Goal: Transaction & Acquisition: Download file/media

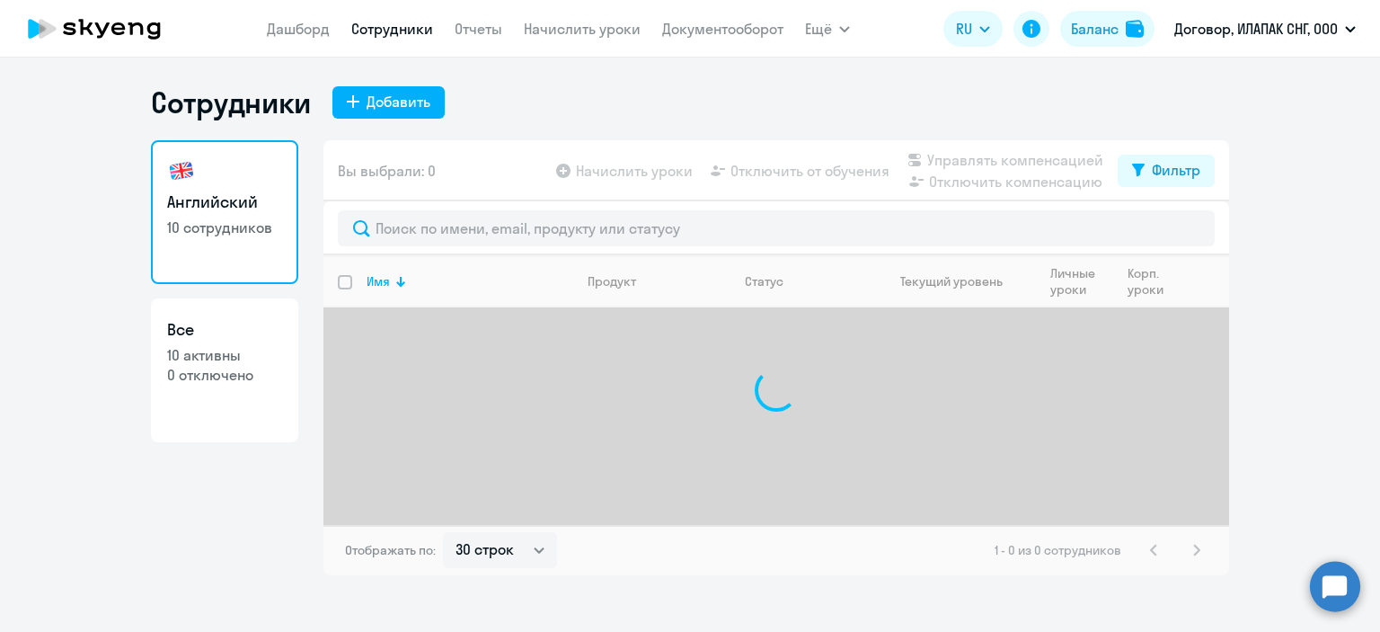
select select "30"
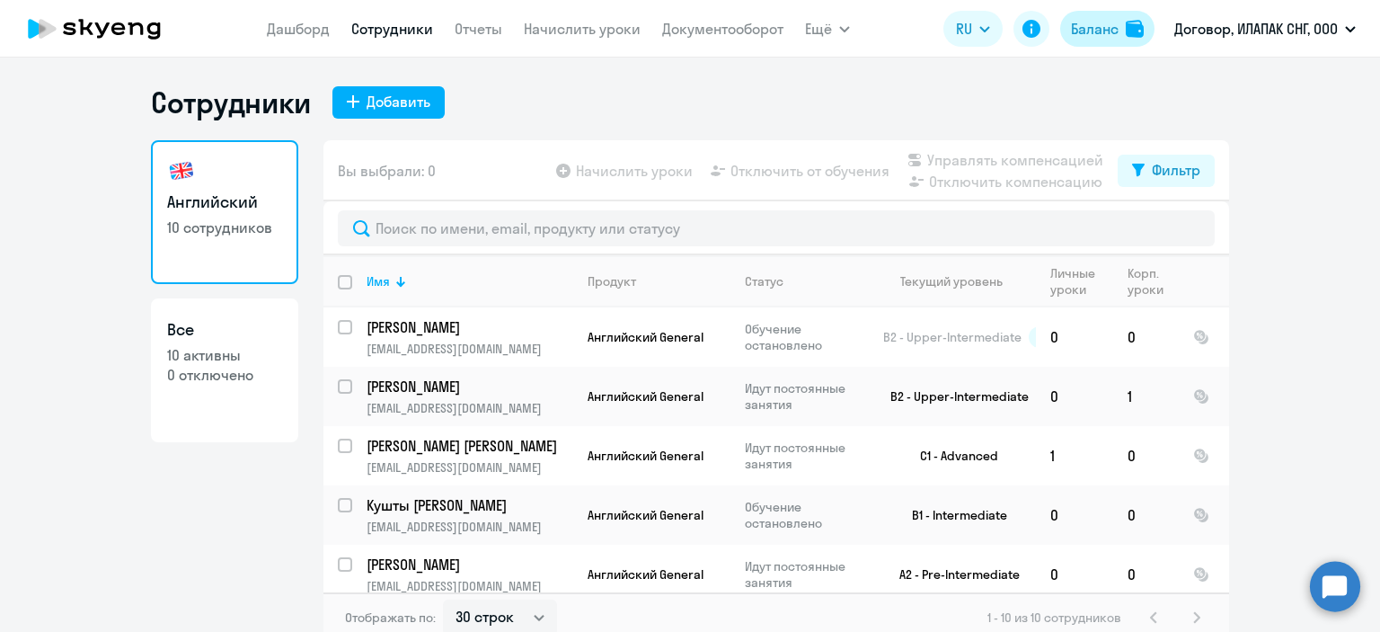
click at [1109, 22] on div "Баланс" at bounding box center [1095, 29] width 48 height 22
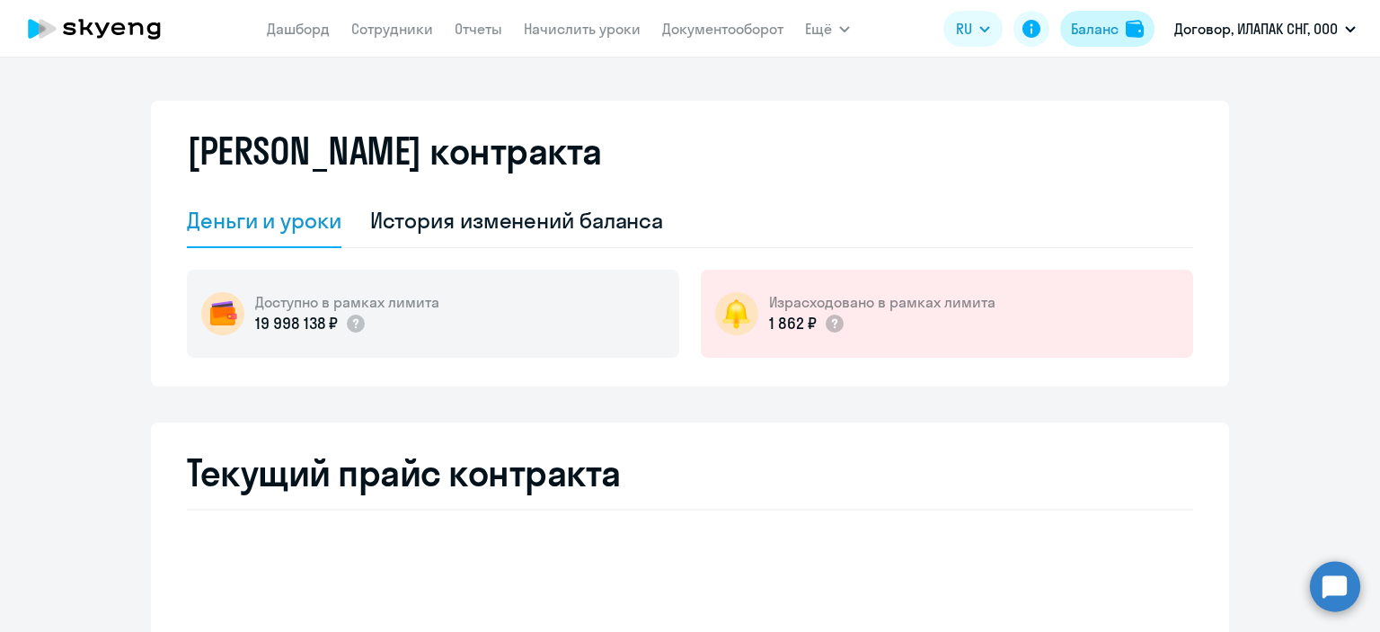
select select "english_adult_not_native_speaker"
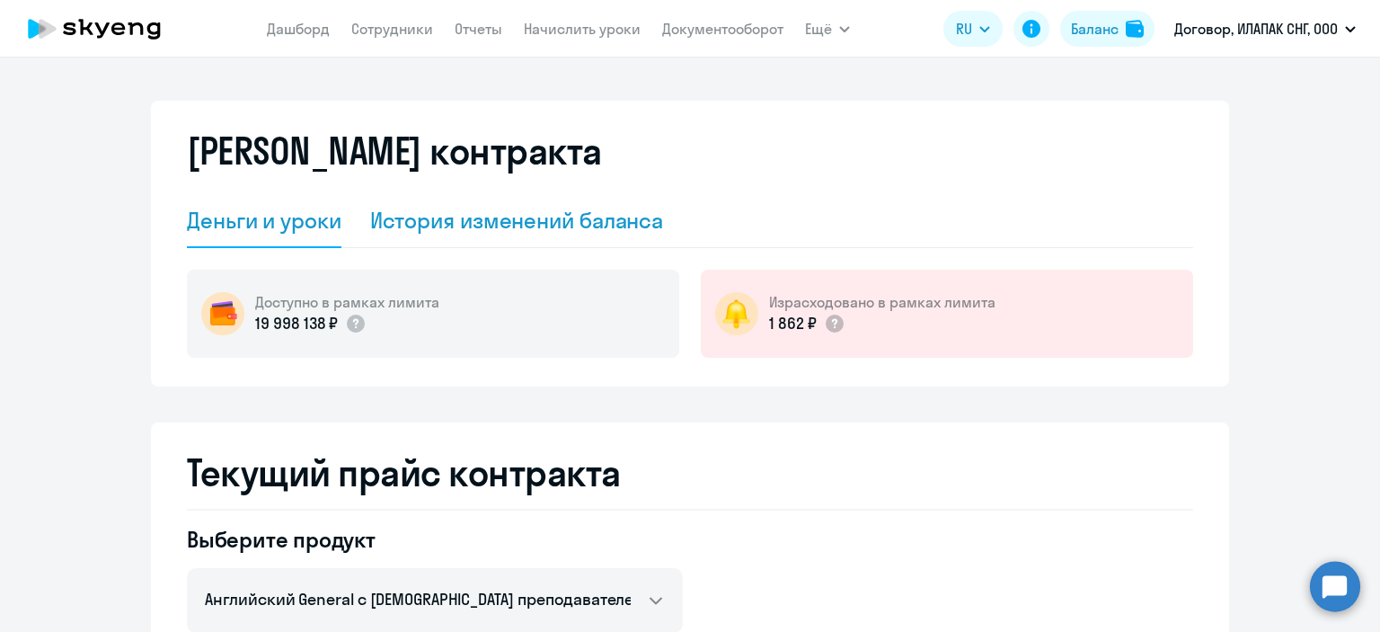
click at [409, 216] on div "История изменений баланса" at bounding box center [517, 220] width 294 height 29
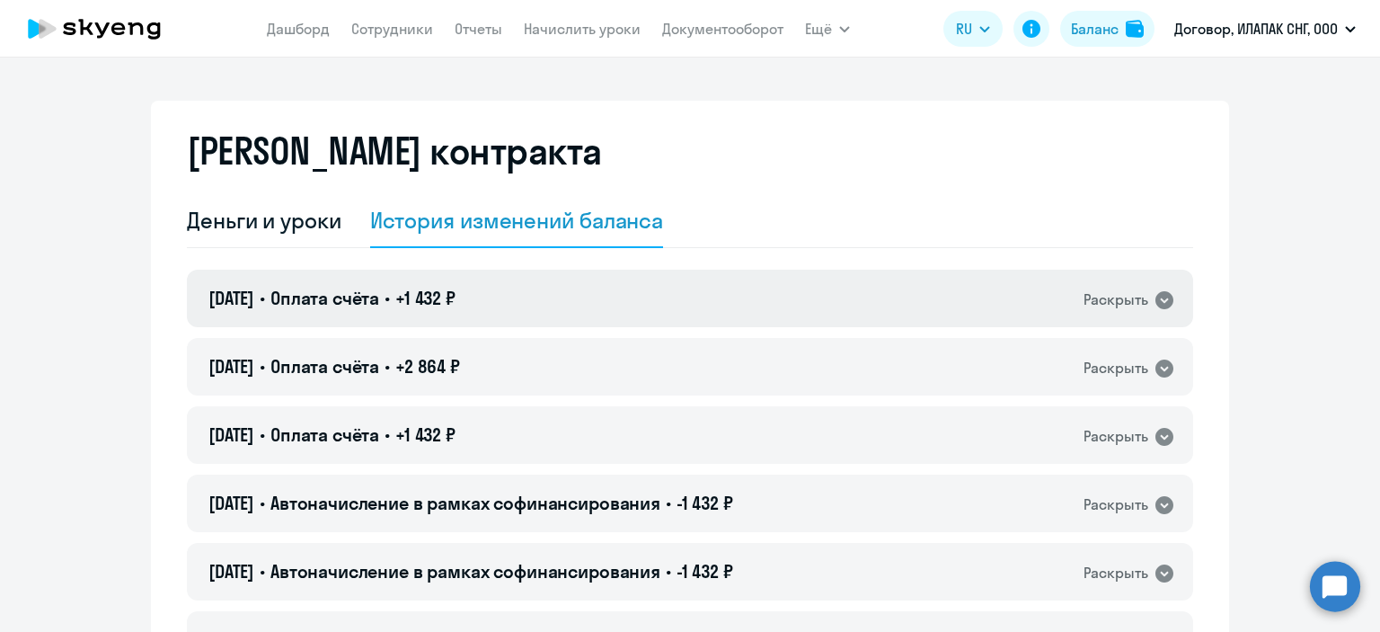
click at [1158, 298] on icon at bounding box center [1165, 300] width 18 height 18
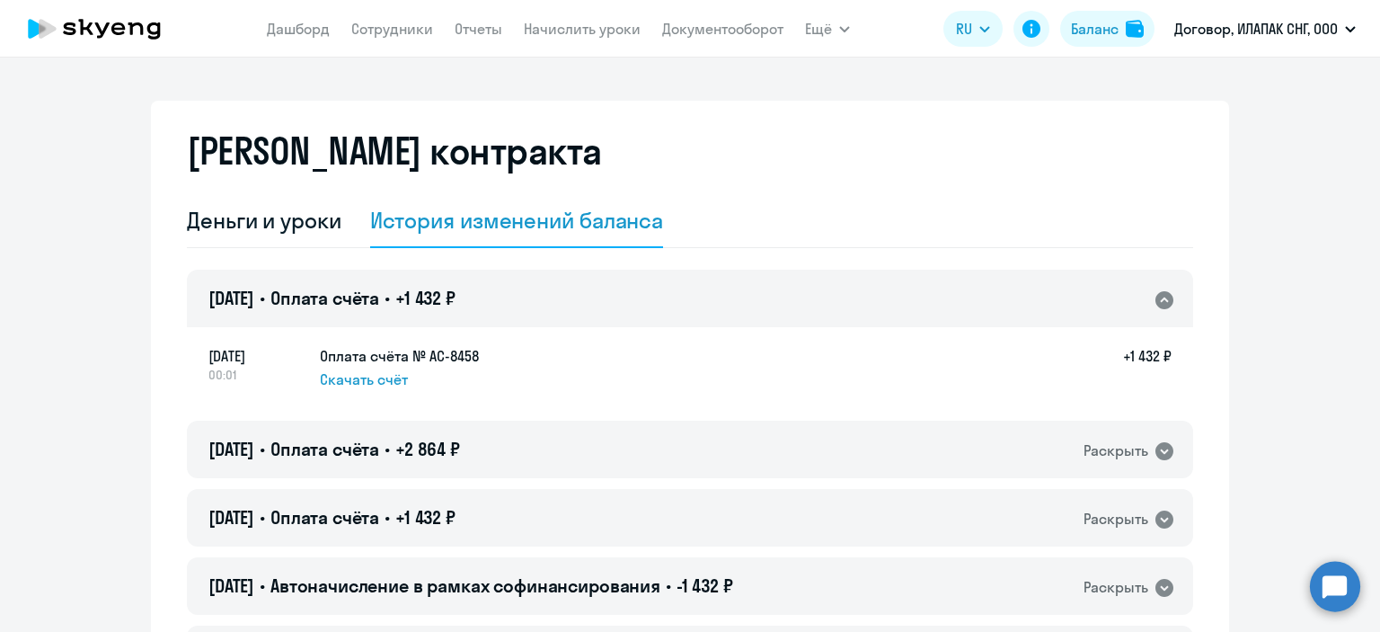
click at [1160, 300] on icon at bounding box center [1165, 300] width 22 height 22
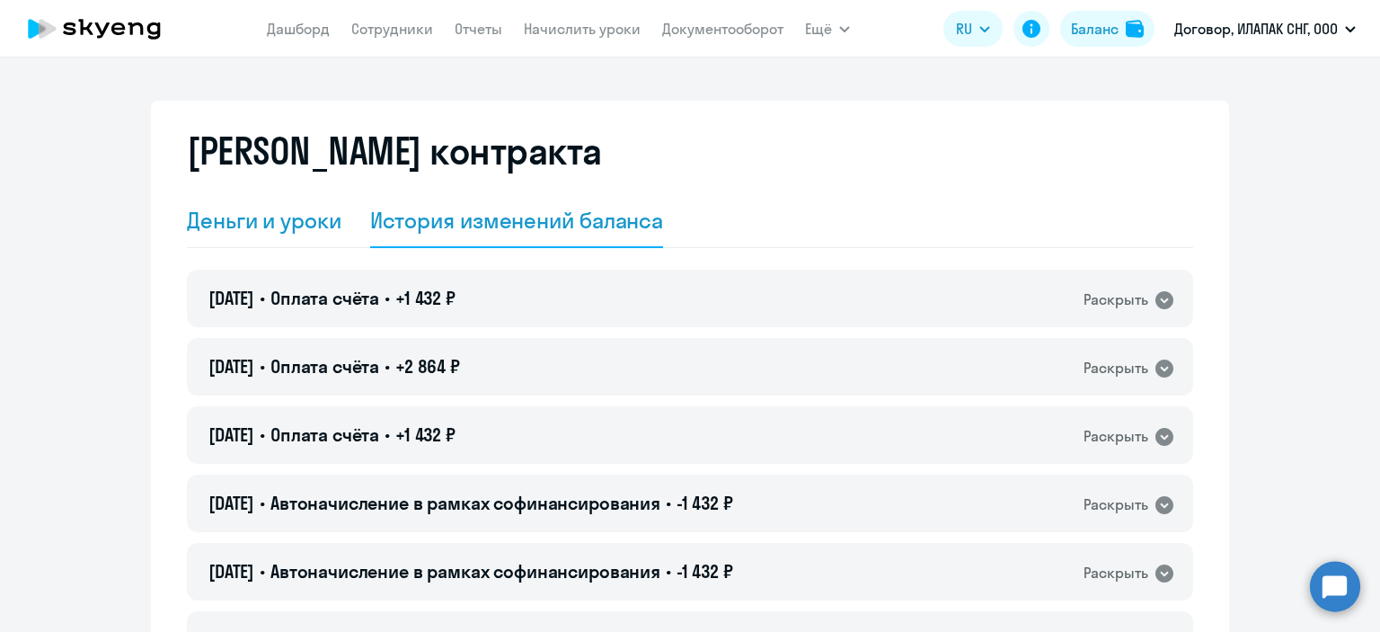
click at [272, 210] on div "Деньги и уроки" at bounding box center [264, 220] width 155 height 29
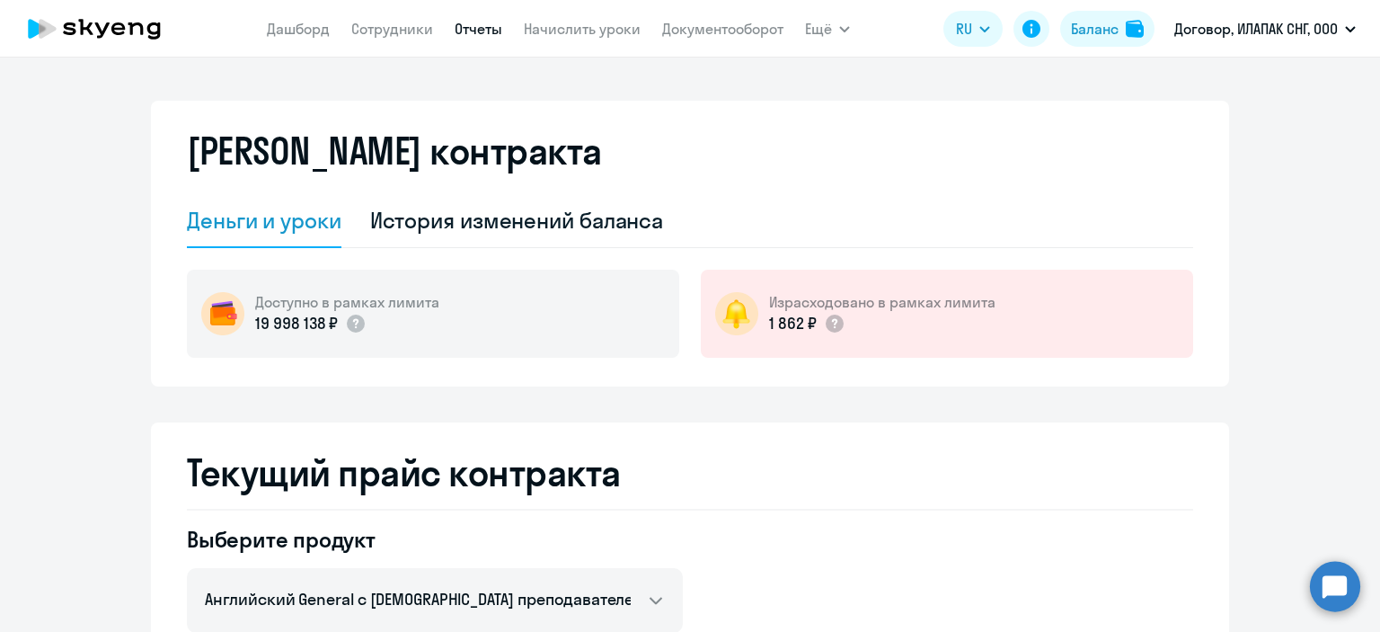
click at [482, 26] on link "Отчеты" at bounding box center [479, 29] width 48 height 18
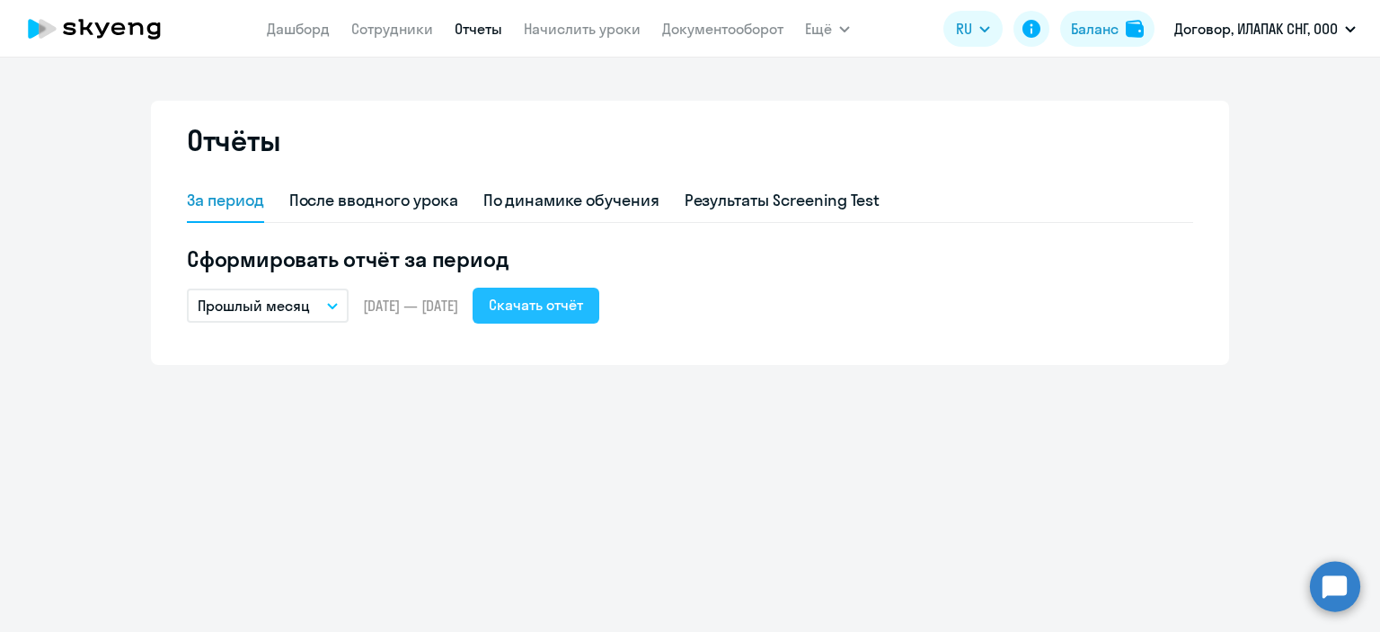
click at [583, 305] on div "Скачать отчёт" at bounding box center [536, 305] width 94 height 22
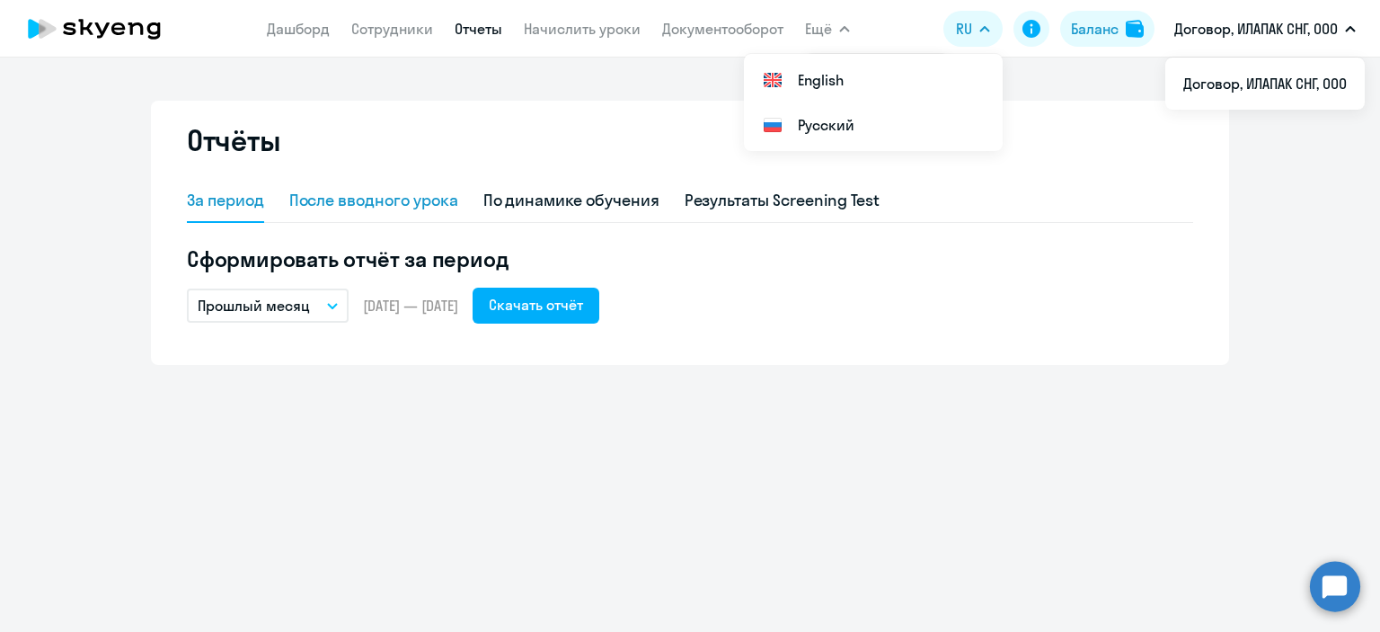
click at [381, 204] on div "После вводного урока" at bounding box center [373, 200] width 169 height 23
select select "10"
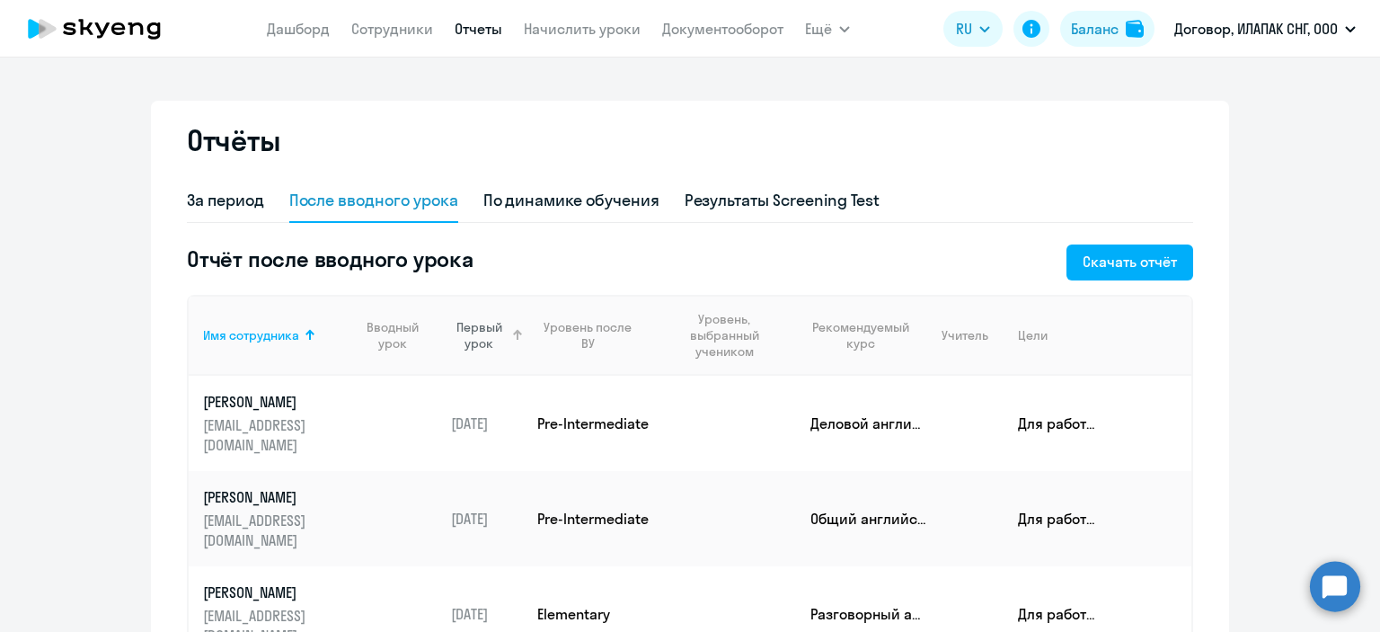
click at [487, 326] on div "Первый урок" at bounding box center [479, 335] width 56 height 32
click at [489, 326] on div "Первый урок" at bounding box center [479, 335] width 56 height 32
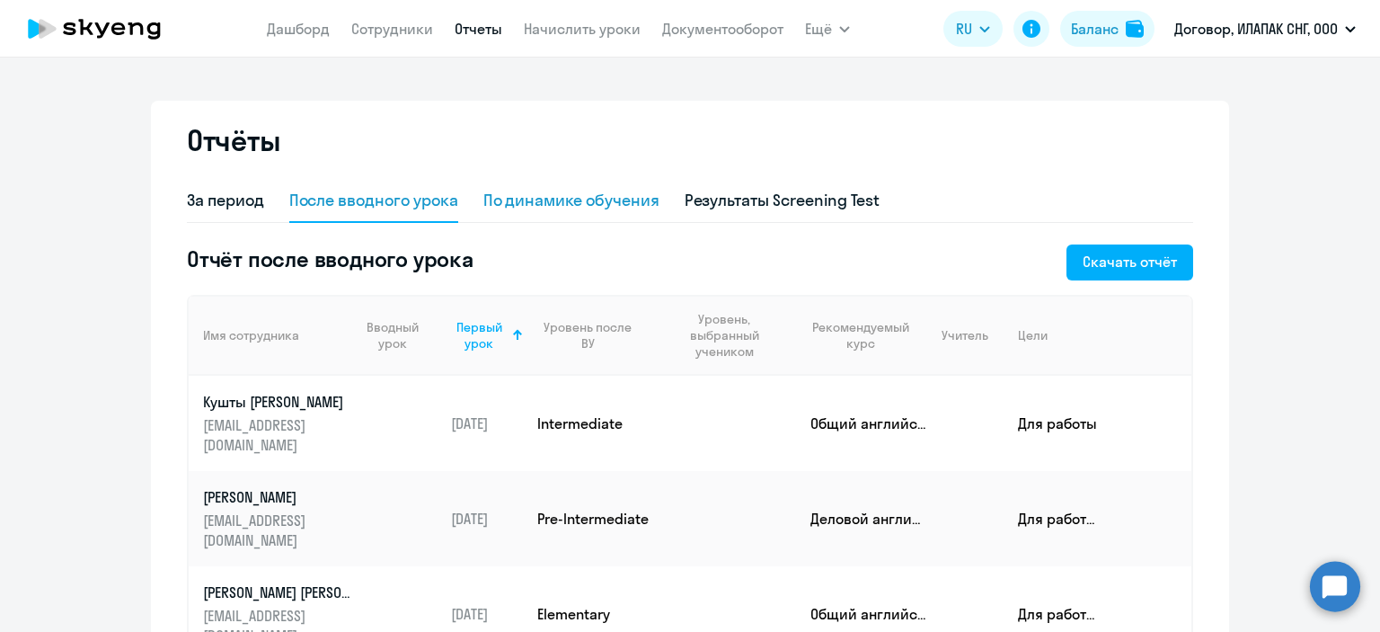
click at [557, 200] on div "По динамике обучения" at bounding box center [572, 200] width 176 height 23
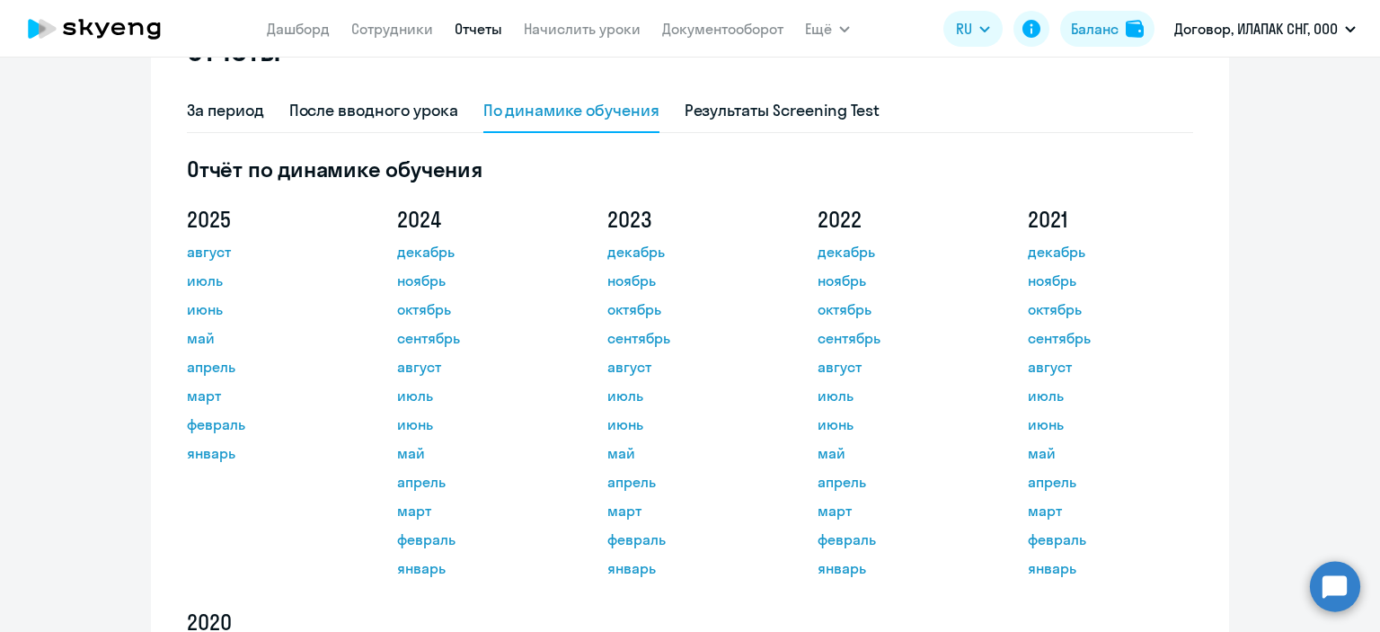
scroll to position [180, 0]
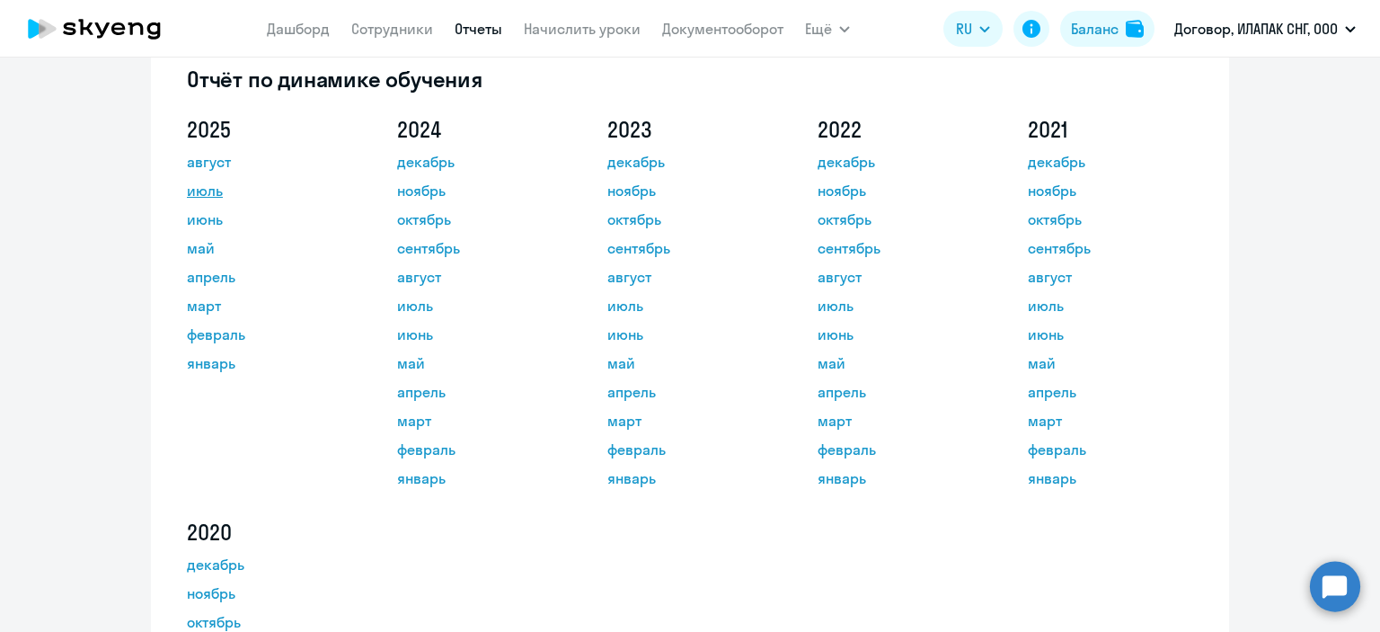
click at [209, 188] on link "июль" at bounding box center [268, 191] width 162 height 22
